Goal: Complete application form

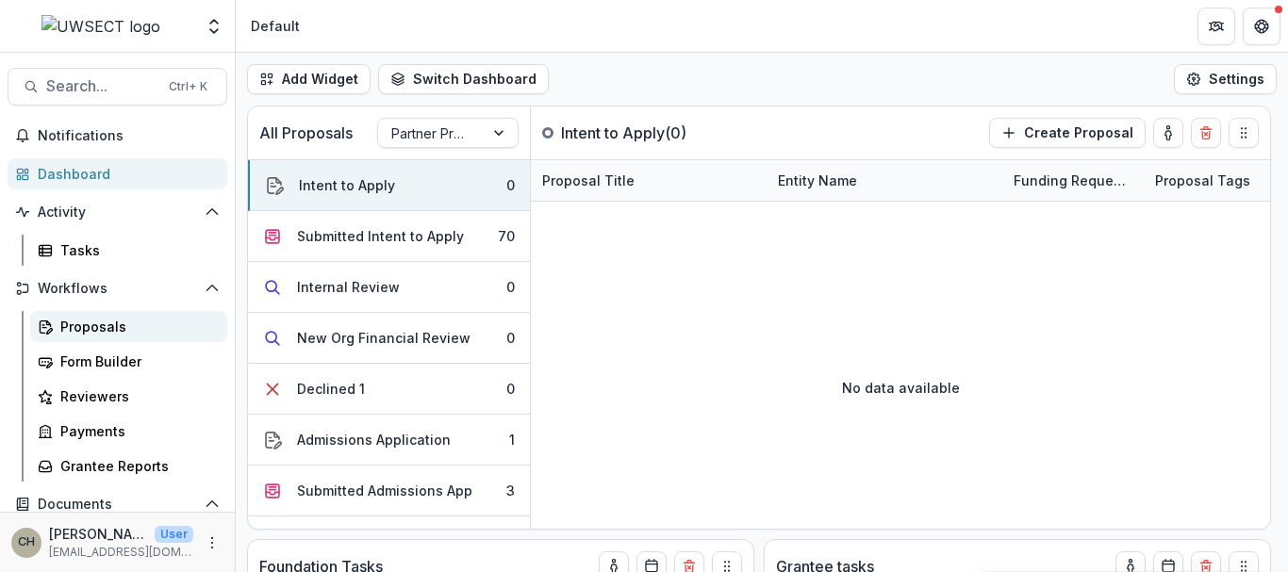
click at [114, 338] on link "Proposals" at bounding box center [128, 326] width 197 height 31
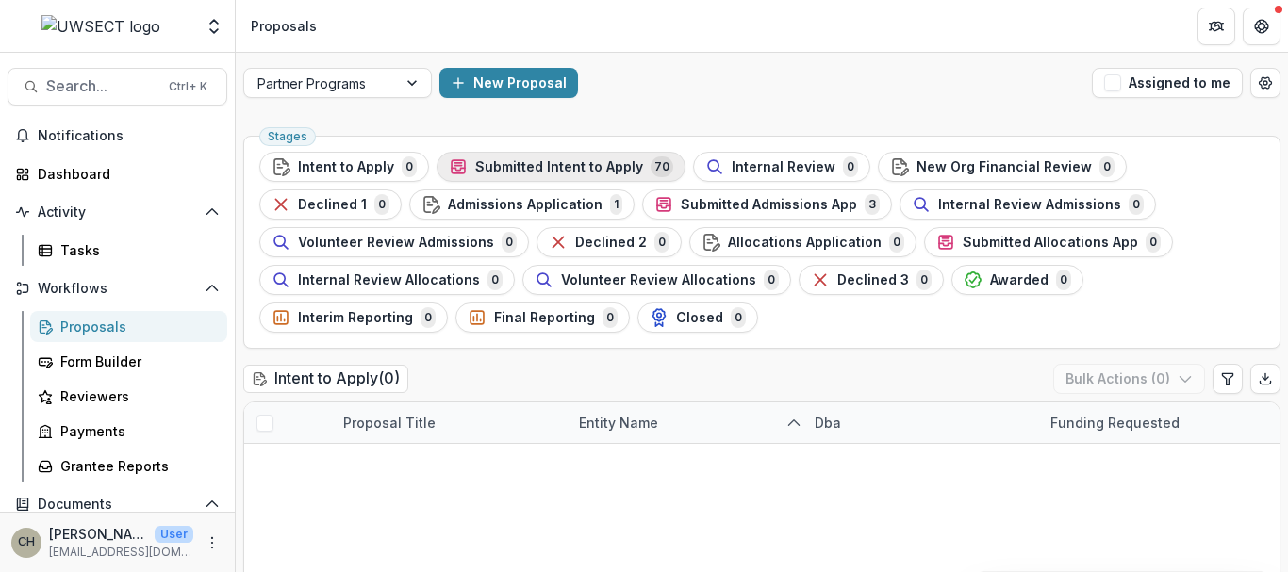
click at [530, 167] on span "Submitted Intent to Apply" at bounding box center [559, 167] width 168 height 16
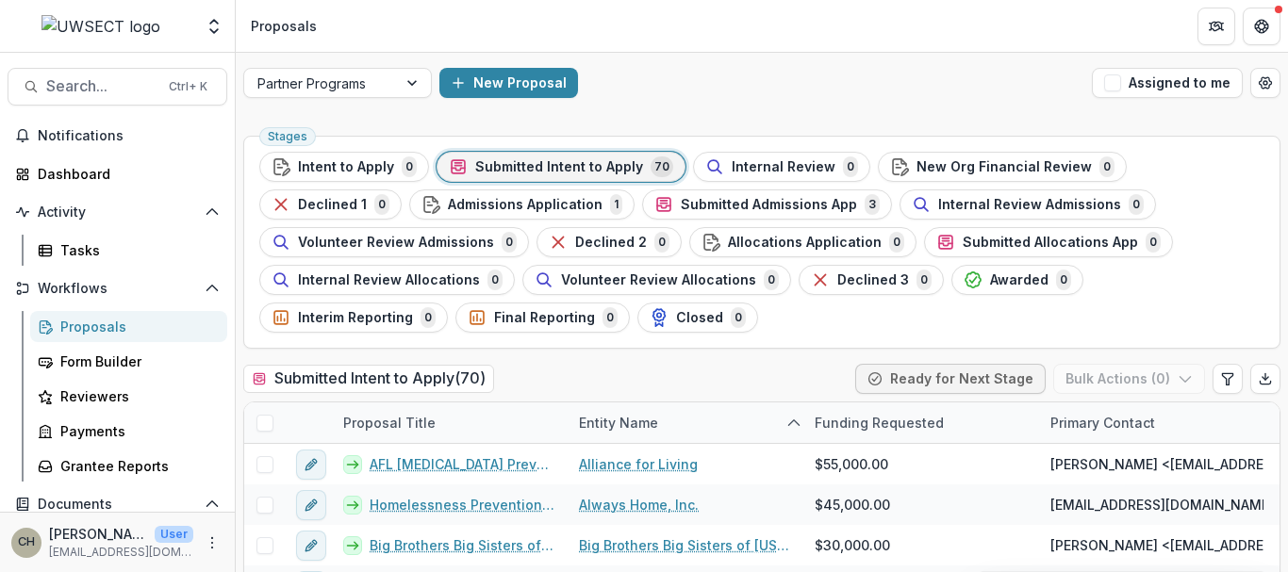
scroll to position [25, 0]
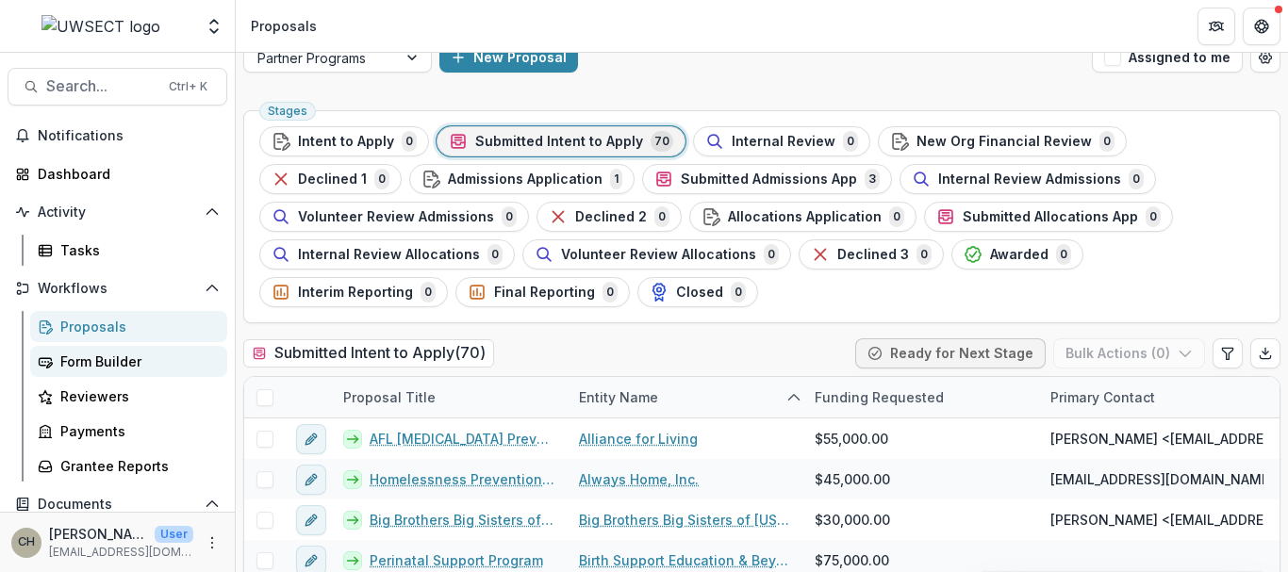
click at [107, 354] on div "Form Builder" at bounding box center [136, 362] width 152 height 20
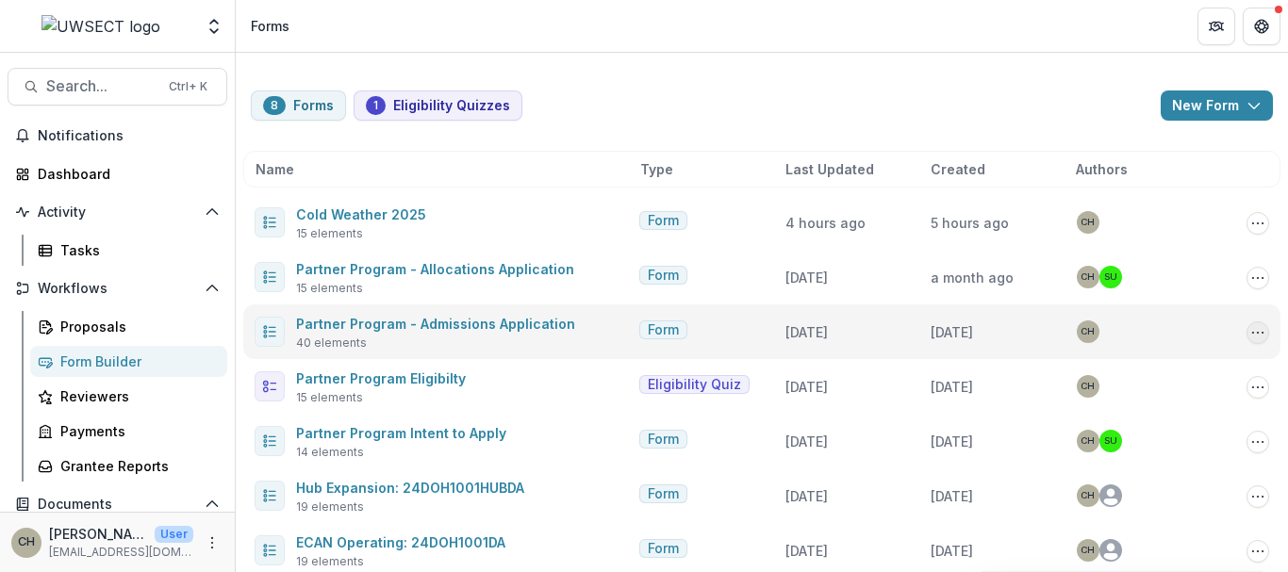
click at [1260, 331] on button "Options" at bounding box center [1257, 332] width 23 height 23
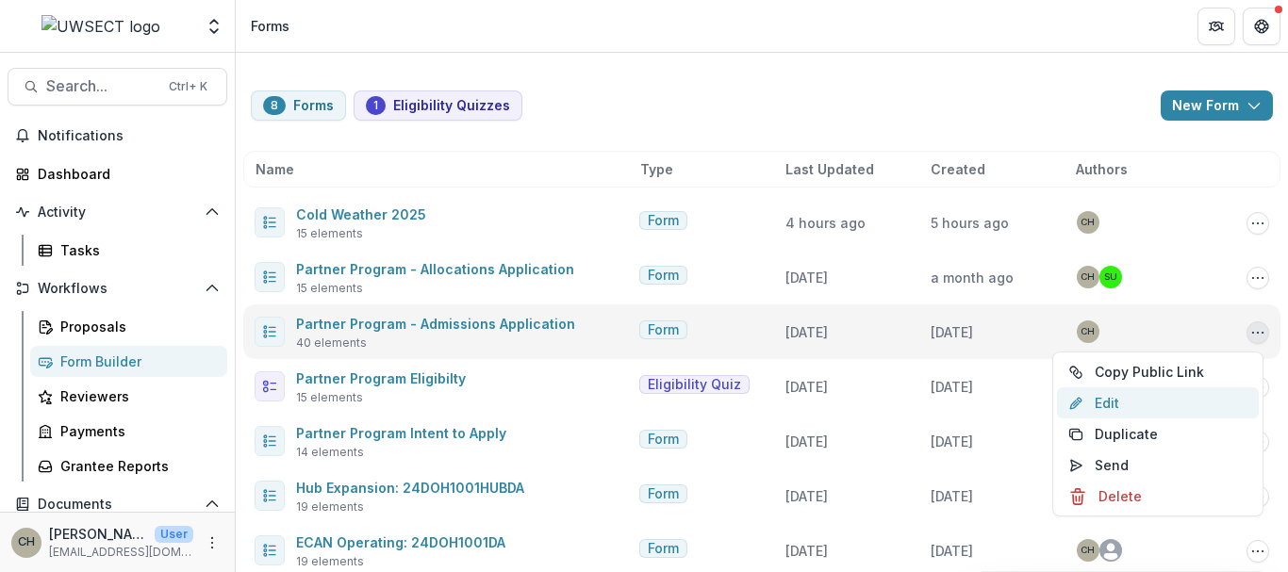
click at [1108, 408] on link "Edit" at bounding box center [1158, 402] width 202 height 31
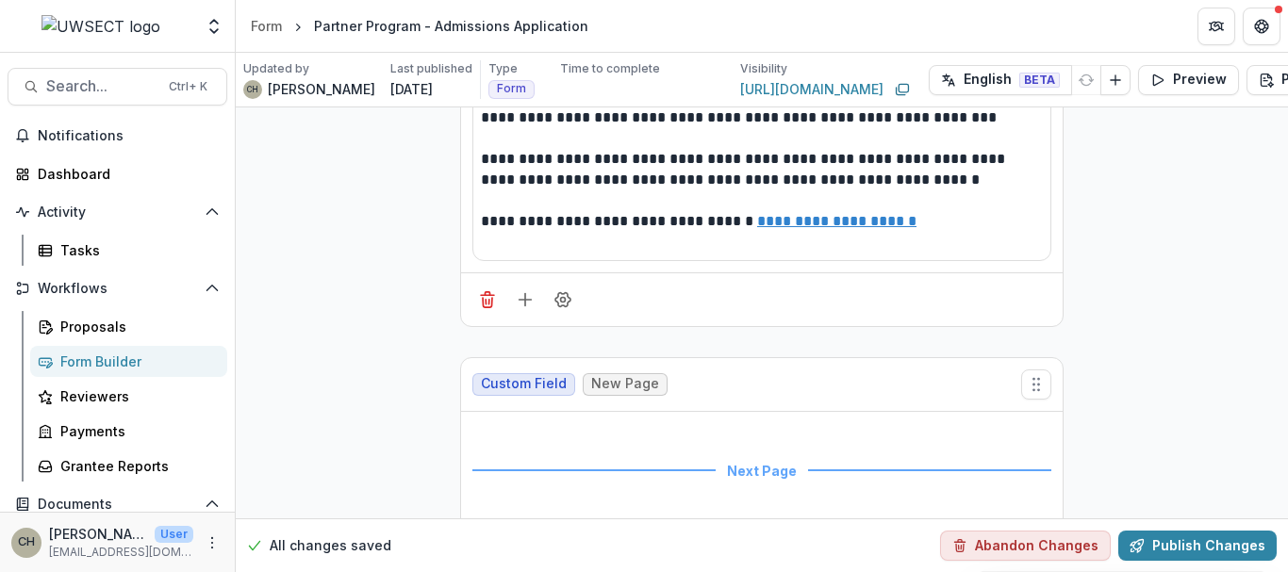
scroll to position [0, 70]
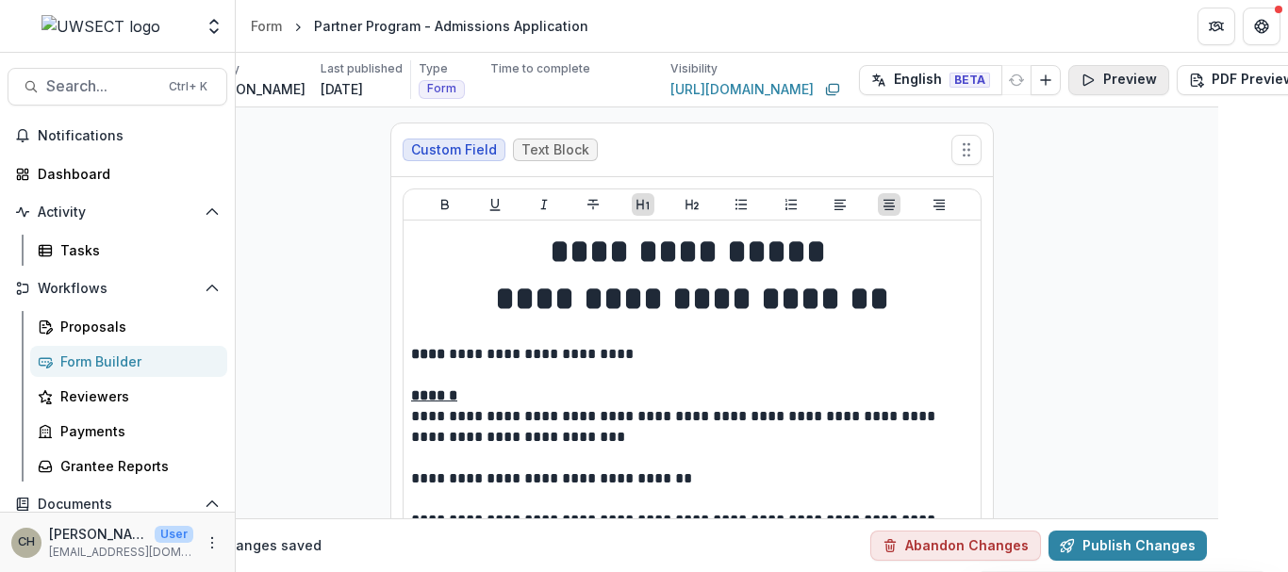
click at [1090, 80] on button "Preview" at bounding box center [1118, 80] width 101 height 30
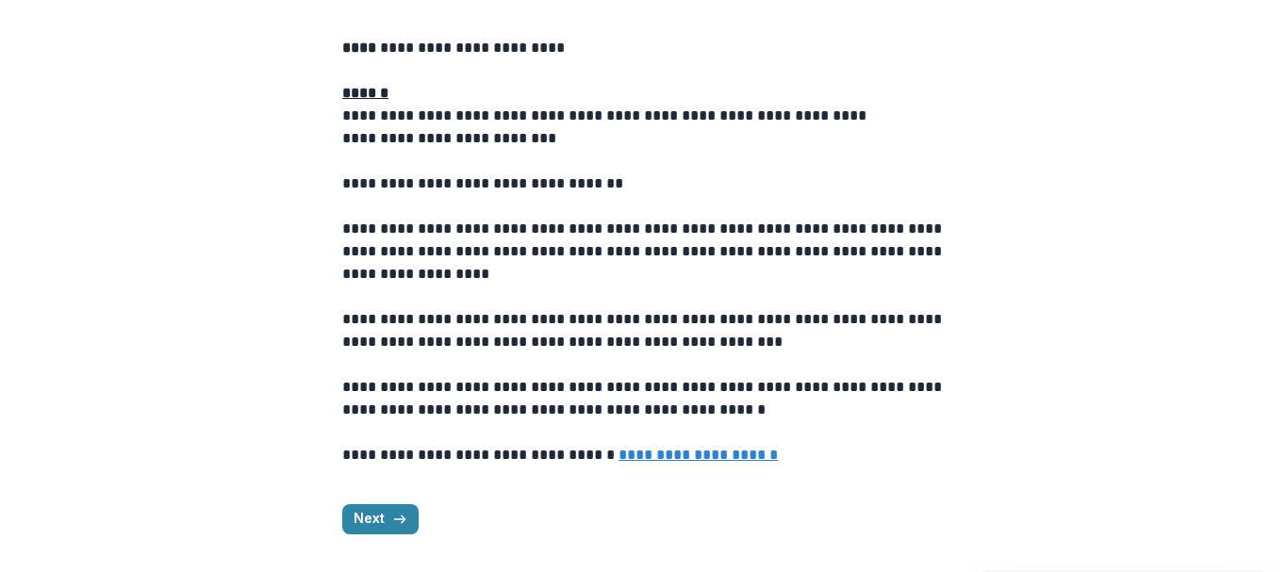
scroll to position [161, 0]
click at [367, 515] on button "Next" at bounding box center [380, 519] width 76 height 30
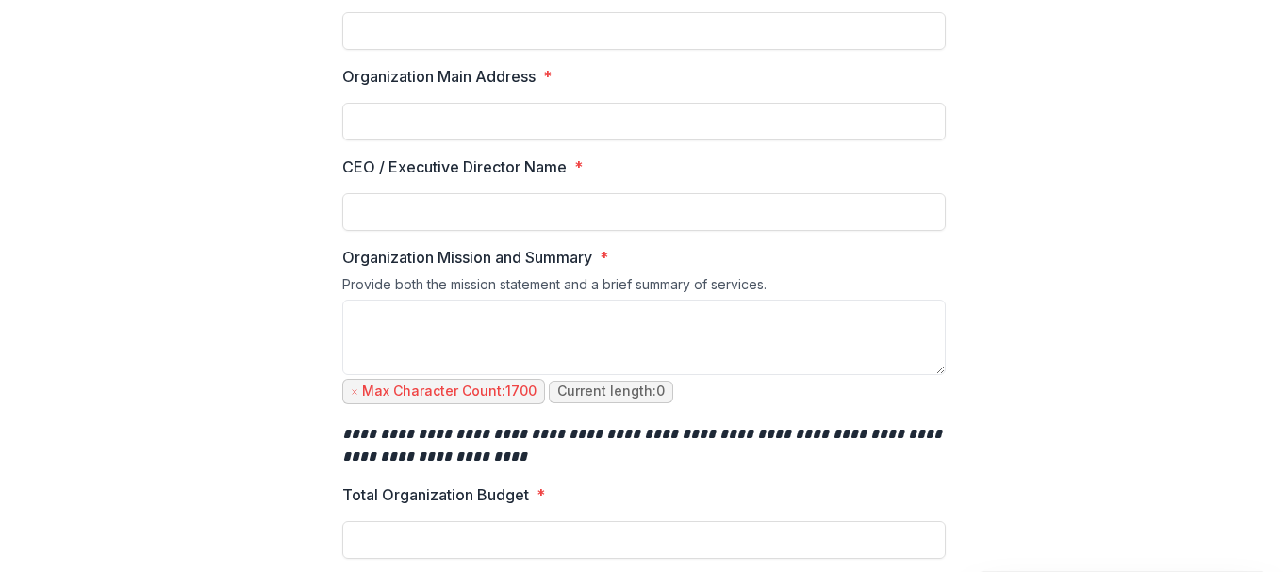
scroll to position [275, 0]
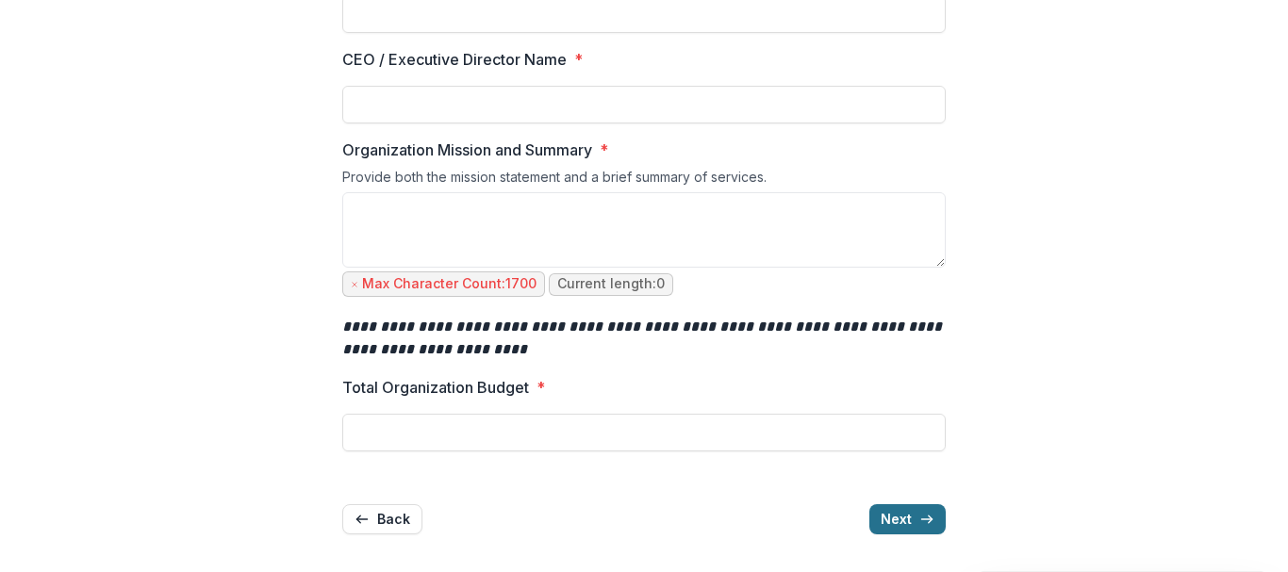
click at [903, 529] on button "Next" at bounding box center [907, 519] width 76 height 30
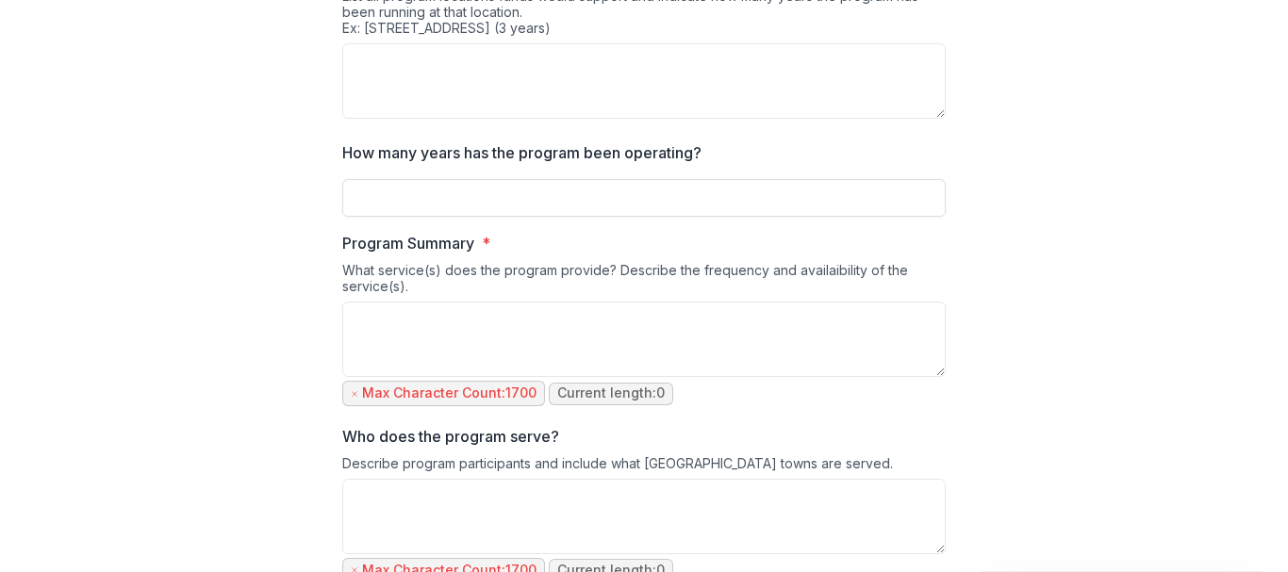
scroll to position [1597, 0]
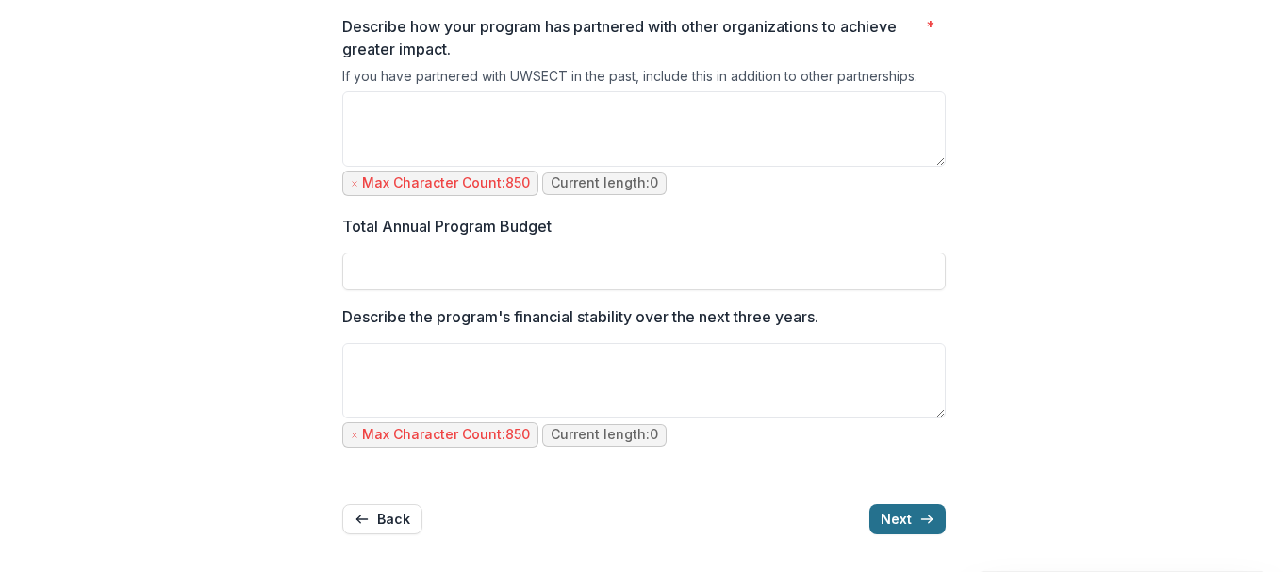
click at [903, 529] on button "Next" at bounding box center [907, 519] width 76 height 30
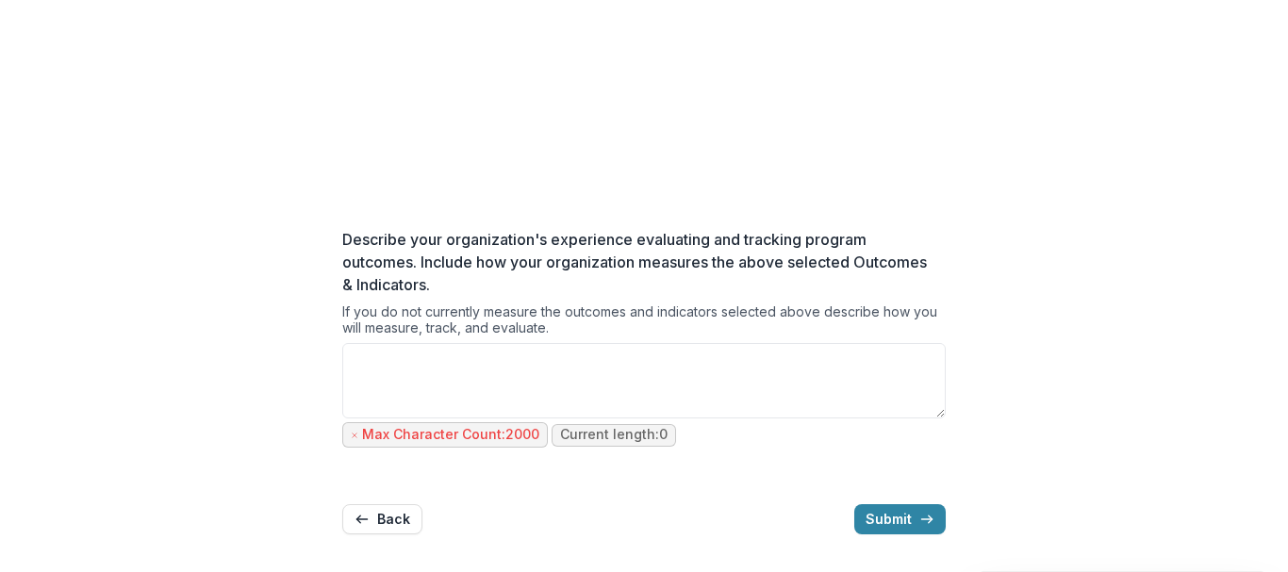
scroll to position [389, 0]
click at [903, 529] on button "Submit" at bounding box center [899, 519] width 91 height 30
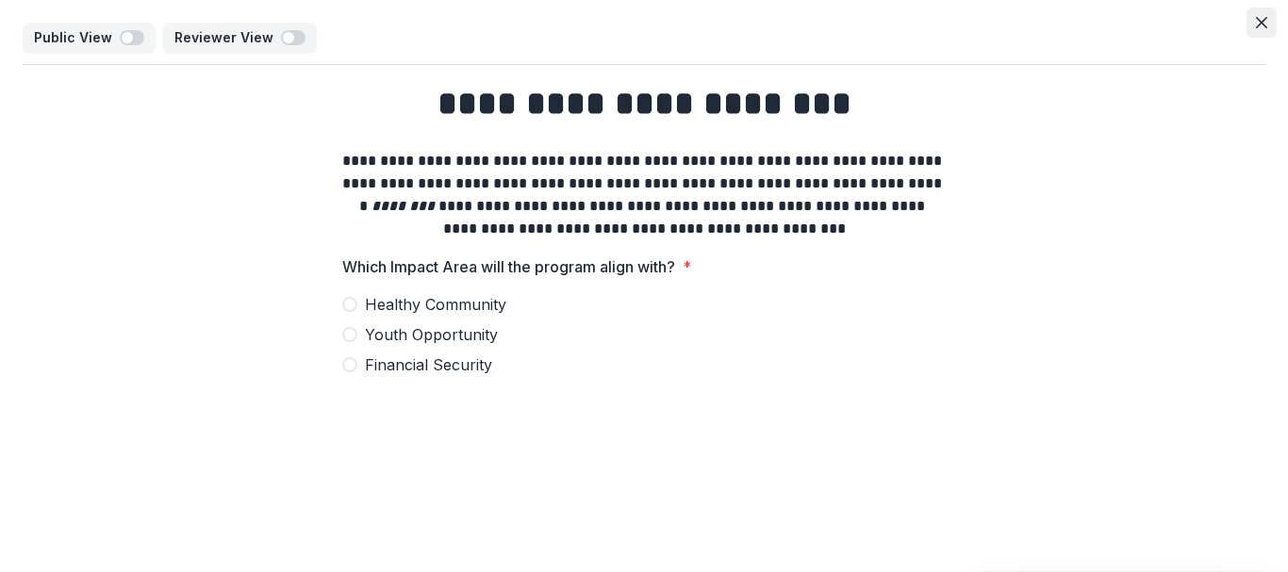
click at [1255, 34] on button "Close" at bounding box center [1261, 23] width 30 height 30
